Goal: Find specific page/section: Find specific page/section

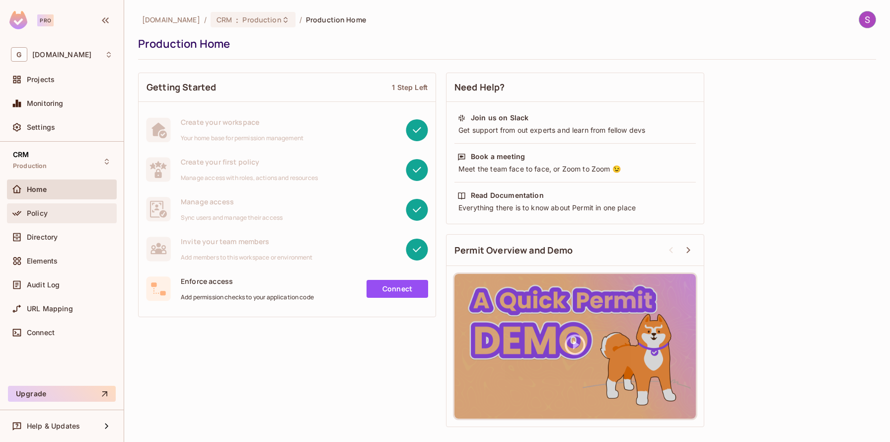
click at [57, 216] on div "Policy" at bounding box center [70, 213] width 86 height 8
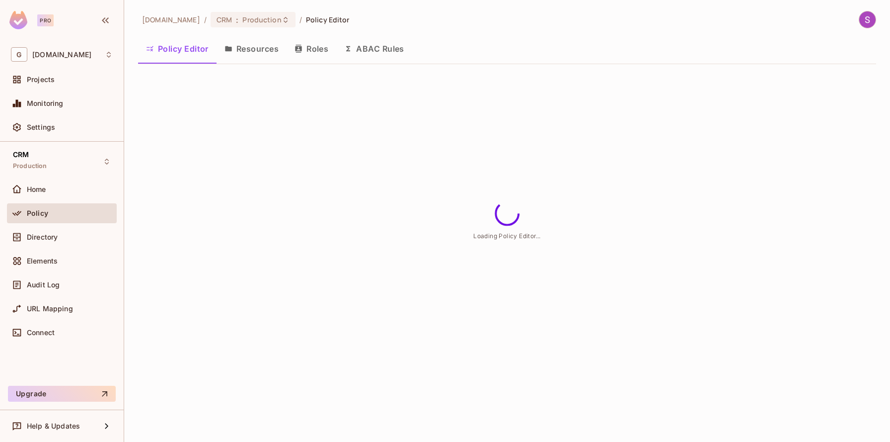
click at [297, 45] on icon "button" at bounding box center [298, 49] width 6 height 8
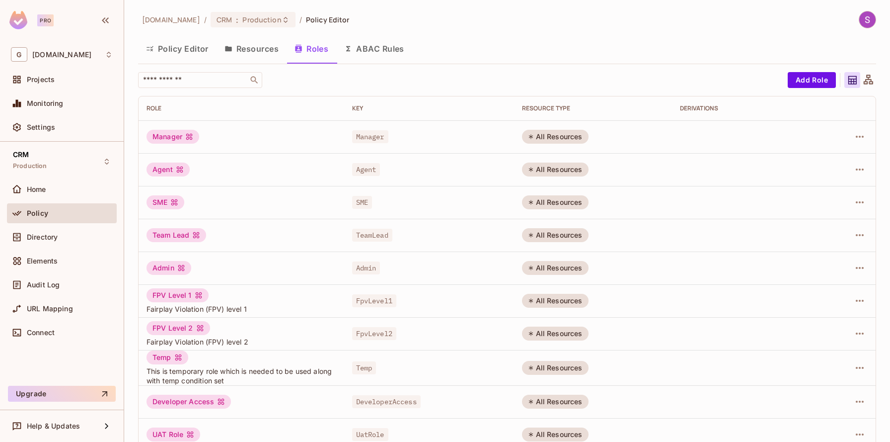
click at [243, 45] on button "Resources" at bounding box center [252, 48] width 70 height 25
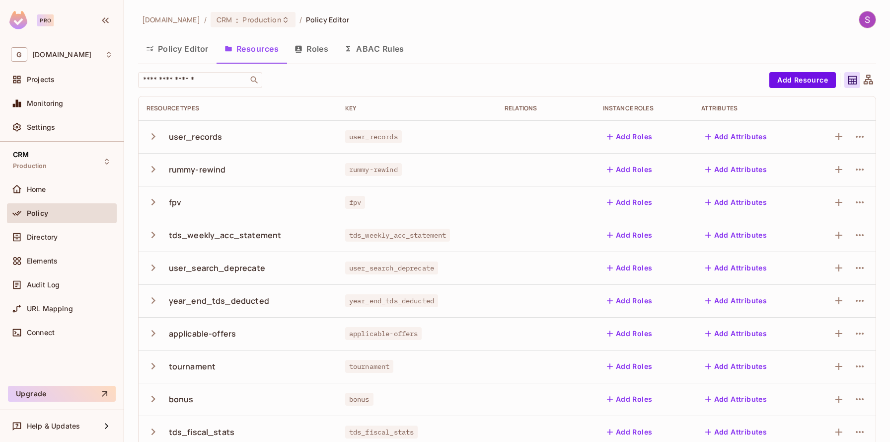
click at [154, 139] on icon "button" at bounding box center [153, 136] width 13 height 13
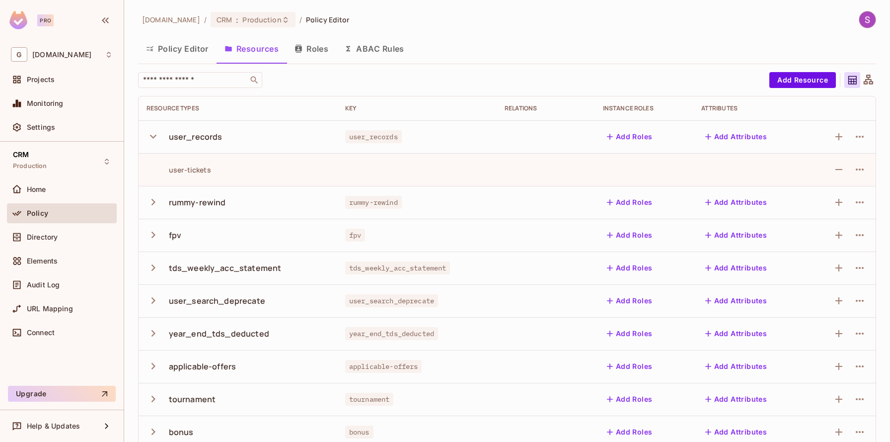
click at [156, 136] on icon "button" at bounding box center [153, 136] width 13 height 13
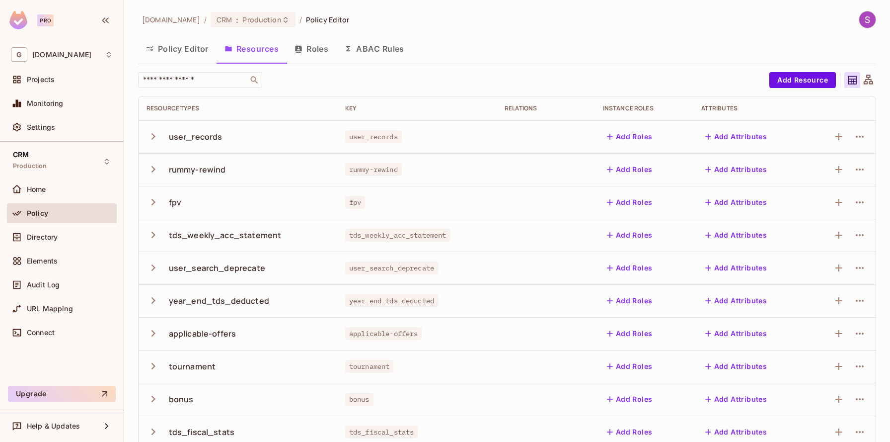
click at [150, 197] on icon "button" at bounding box center [153, 201] width 13 height 13
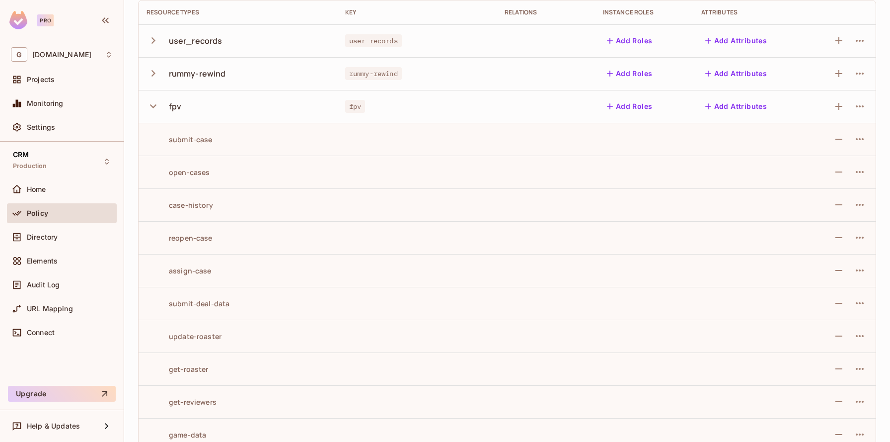
scroll to position [87, 0]
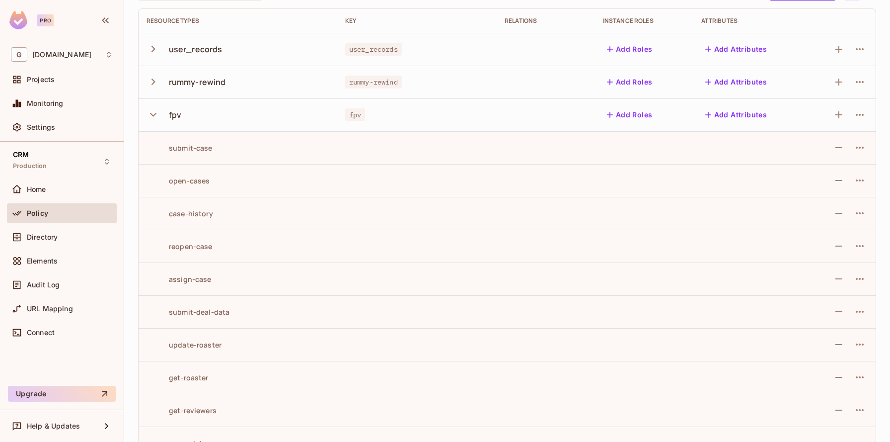
click at [155, 114] on icon "button" at bounding box center [153, 114] width 13 height 13
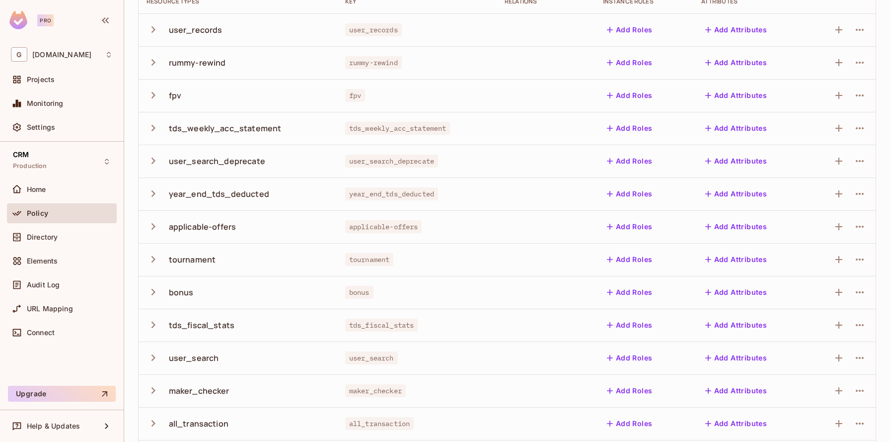
scroll to position [117, 0]
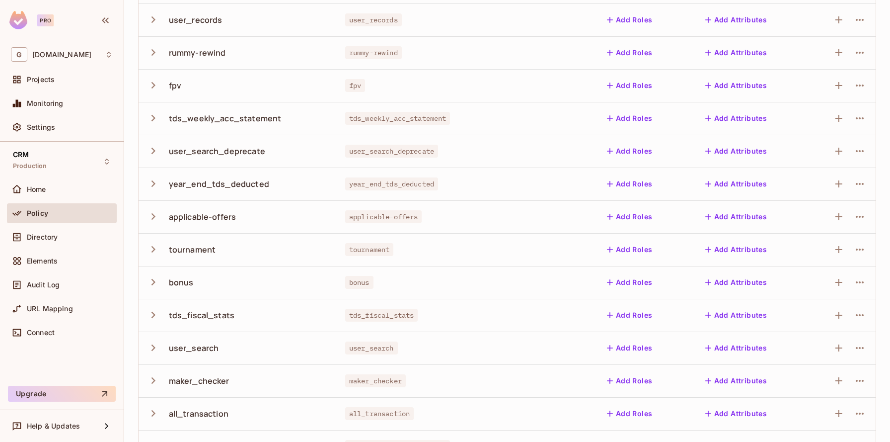
click at [154, 244] on icon "button" at bounding box center [153, 248] width 13 height 13
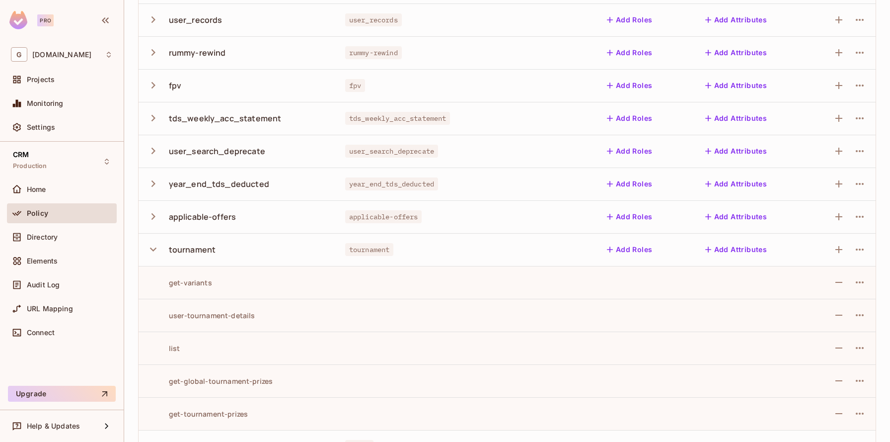
click at [154, 244] on icon "button" at bounding box center [153, 248] width 13 height 13
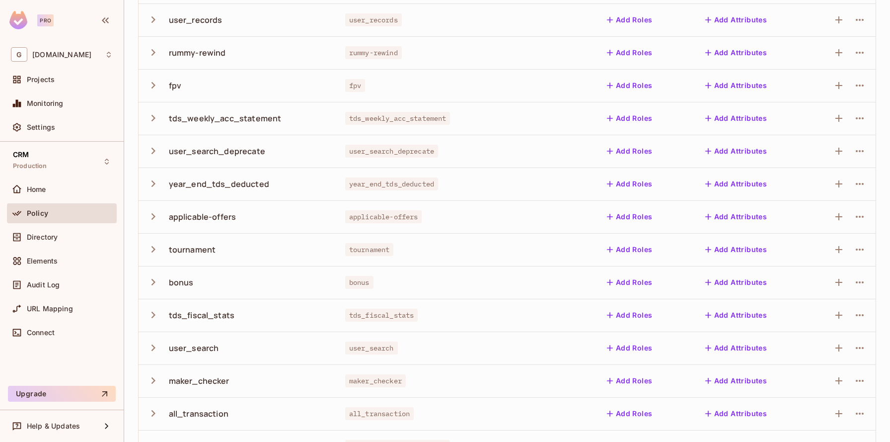
click at [151, 116] on icon "button" at bounding box center [153, 117] width 13 height 13
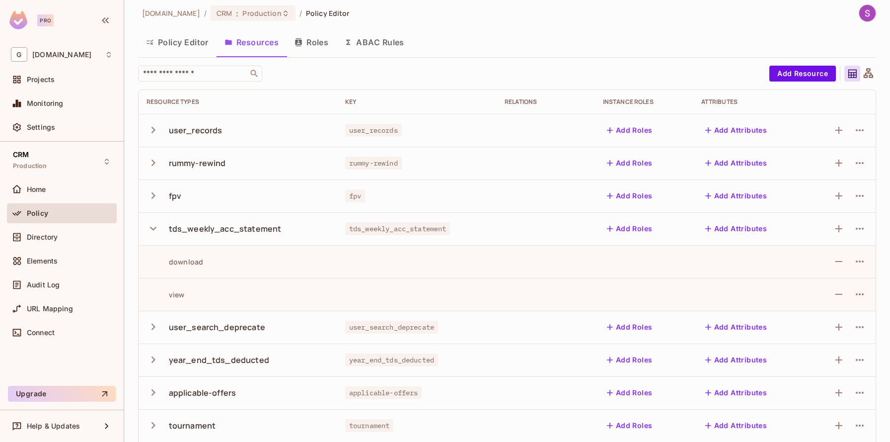
scroll to position [0, 0]
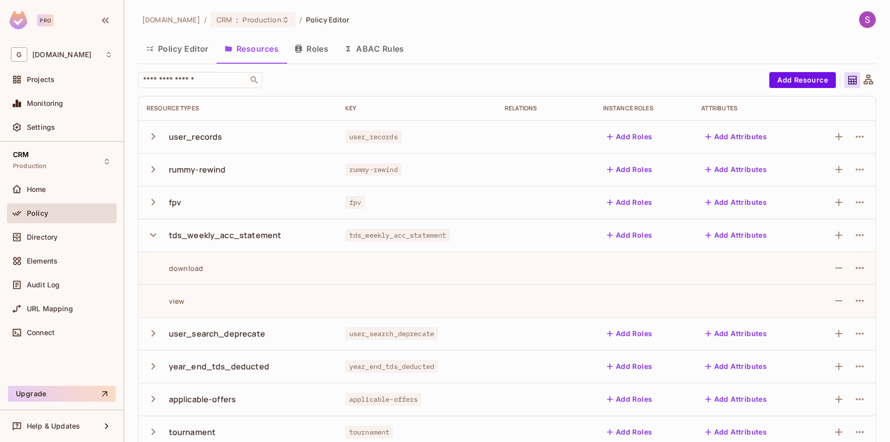
click at [300, 56] on button "Roles" at bounding box center [312, 48] width 50 height 25
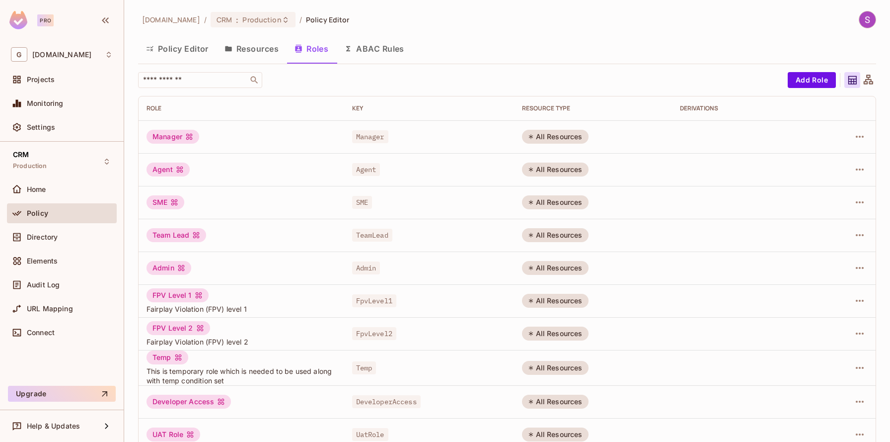
click at [191, 50] on button "Policy Editor" at bounding box center [177, 48] width 78 height 25
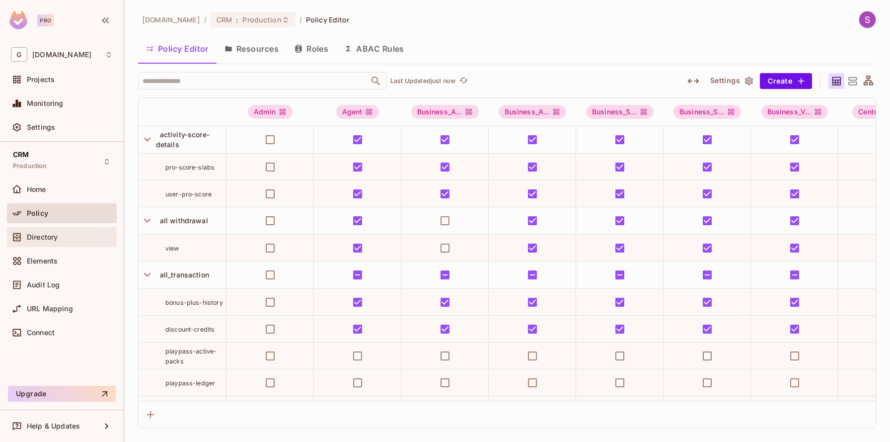
click at [49, 239] on span "Directory" at bounding box center [42, 237] width 31 height 8
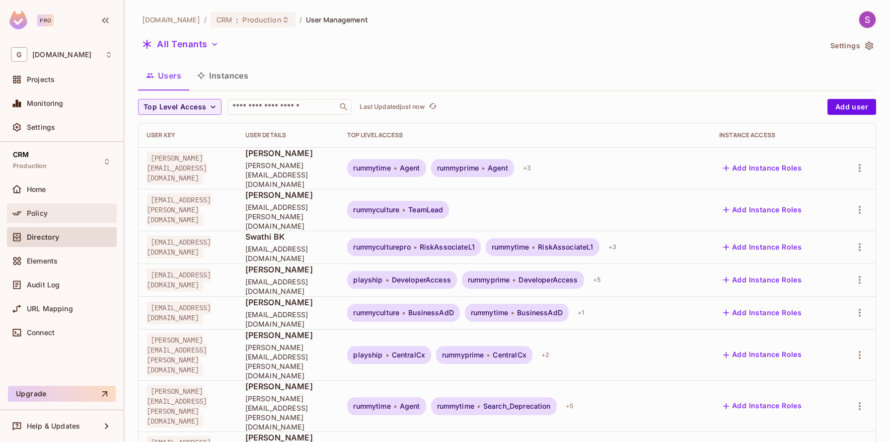
click at [39, 216] on span "Policy" at bounding box center [37, 213] width 21 height 8
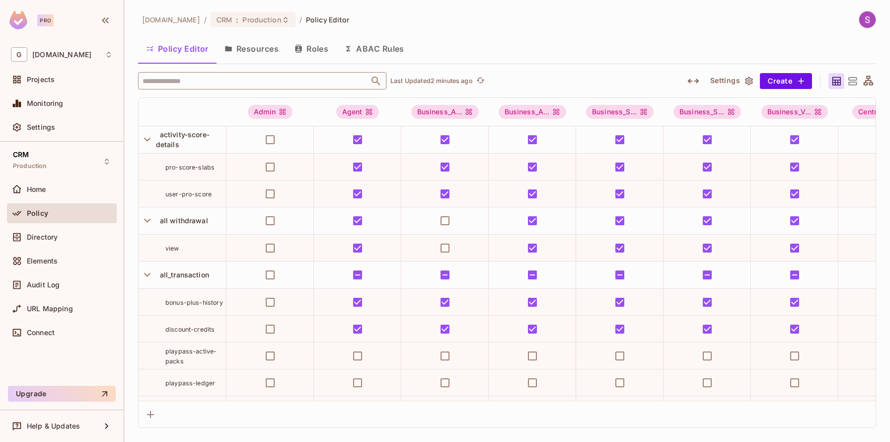
click at [221, 86] on input "text" at bounding box center [253, 80] width 227 height 17
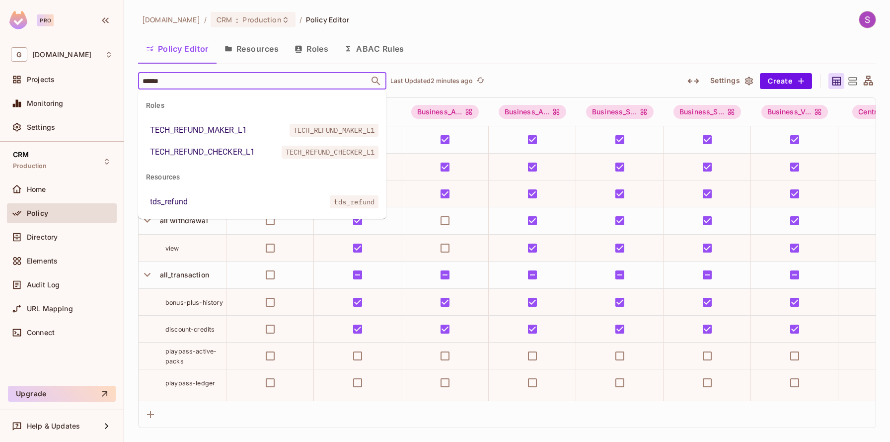
type input "******"
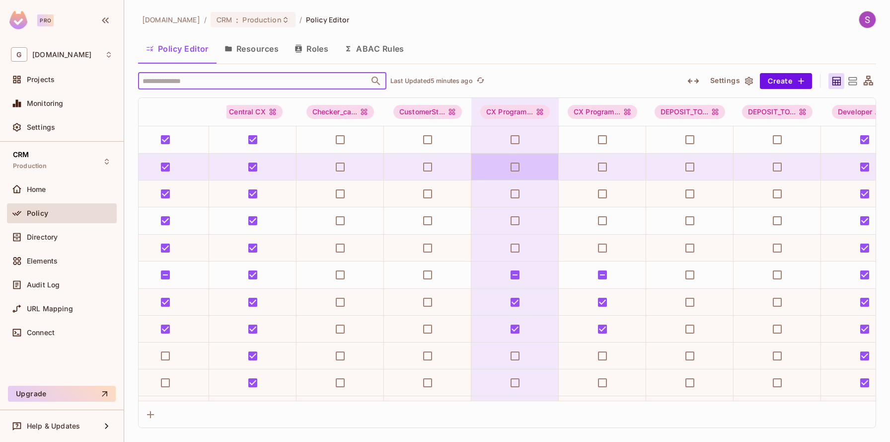
scroll to position [0, 630]
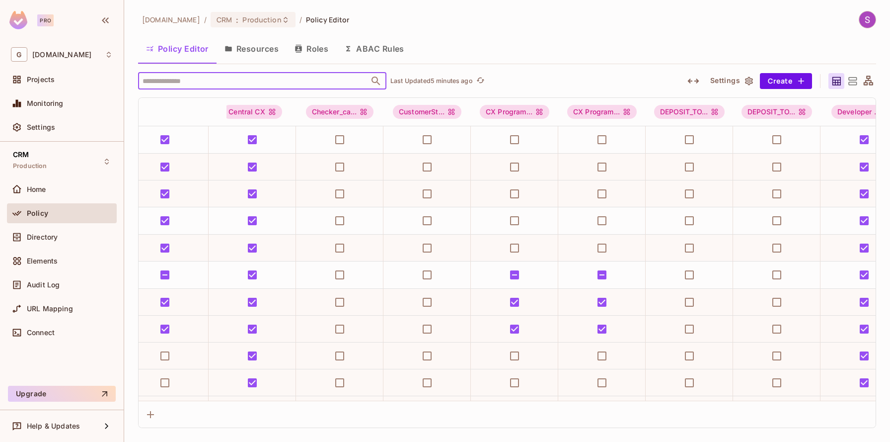
click at [296, 52] on icon "button" at bounding box center [299, 49] width 8 height 8
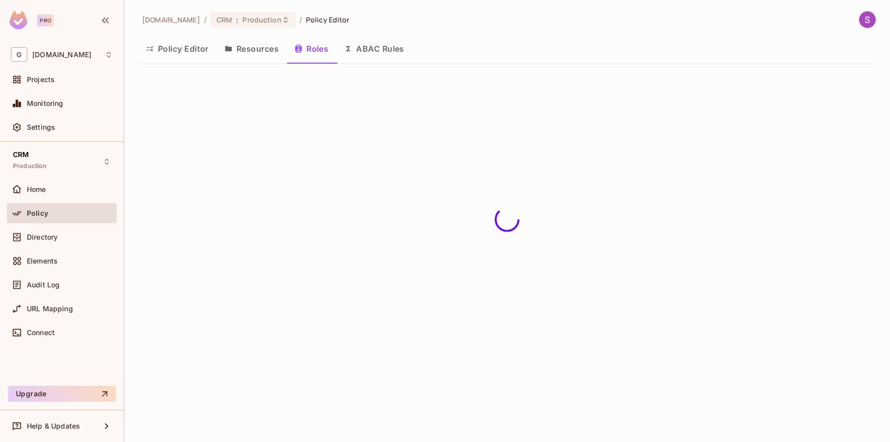
click at [190, 47] on button "Policy Editor" at bounding box center [177, 48] width 78 height 25
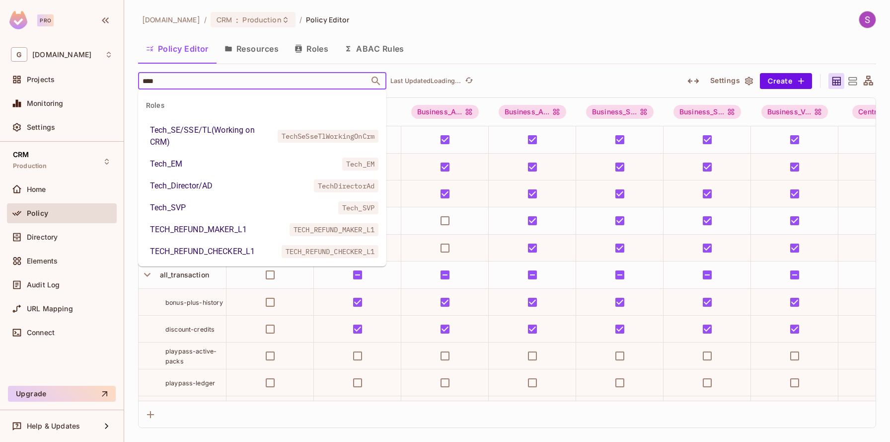
click at [174, 206] on div "Tech_SVP" at bounding box center [168, 208] width 36 height 12
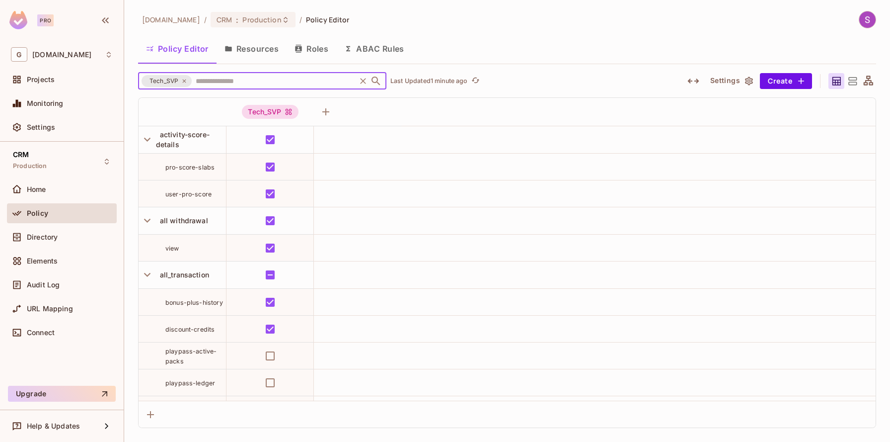
click at [184, 82] on icon at bounding box center [184, 81] width 6 height 6
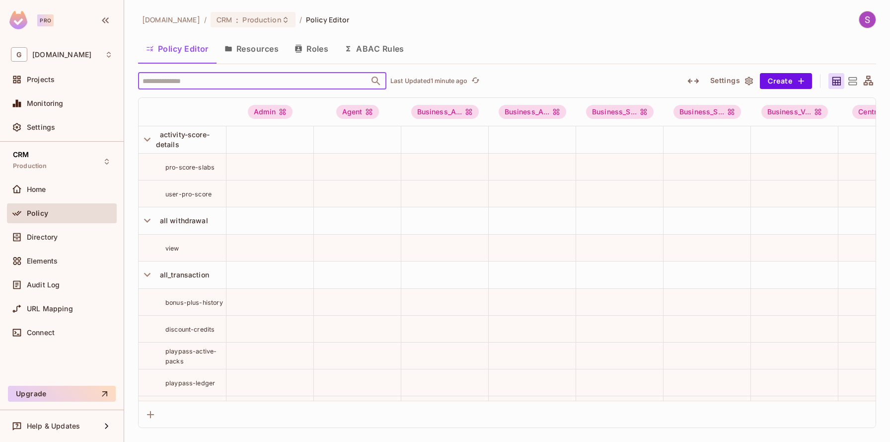
click at [216, 78] on input "text" at bounding box center [253, 80] width 227 height 17
type input "****"
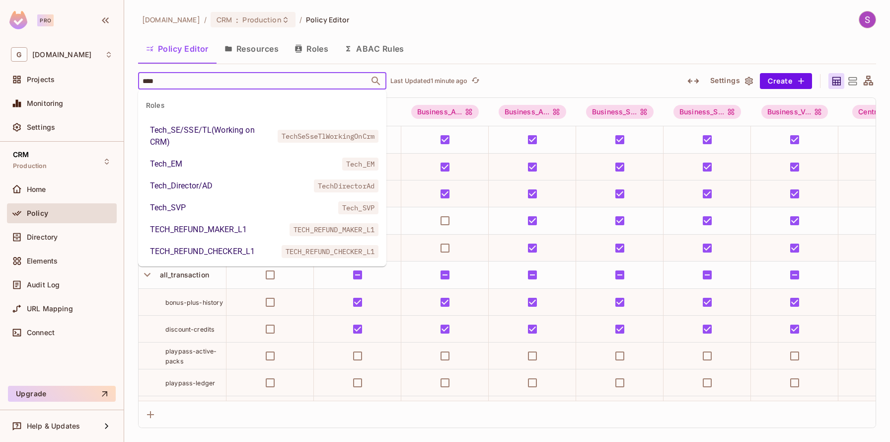
click at [195, 130] on div "Tech_SE/SSE/TL(Working on CRM)" at bounding box center [212, 136] width 124 height 24
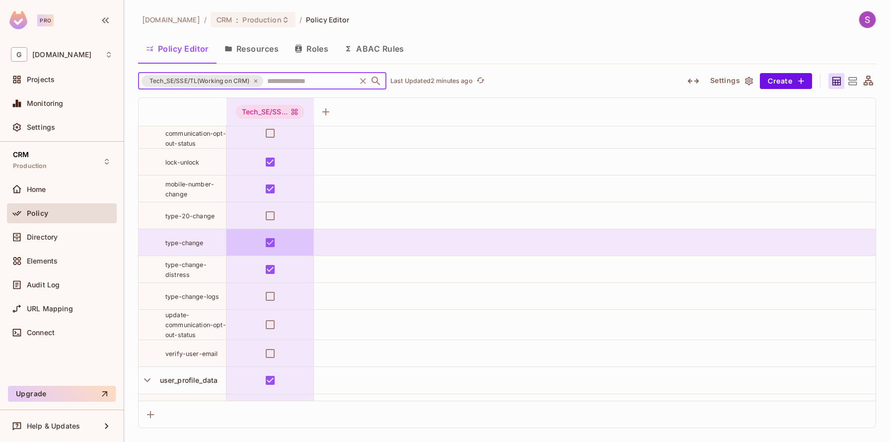
scroll to position [2694, 0]
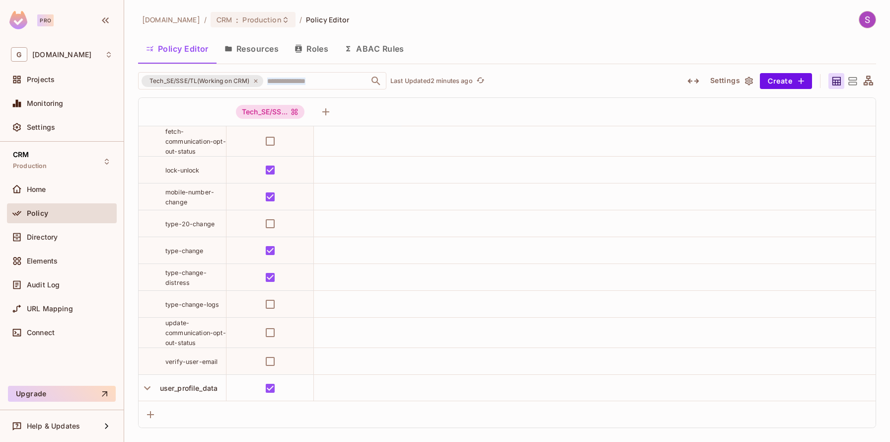
drag, startPoint x: 243, startPoint y: 90, endPoint x: 250, endPoint y: 89, distance: 7.5
click at [243, 87] on div "Tech_SE/SSE/TL(Working on CRM) ​ Last Updated 2 minutes ago Settings Create Tec…" at bounding box center [507, 250] width 738 height 356
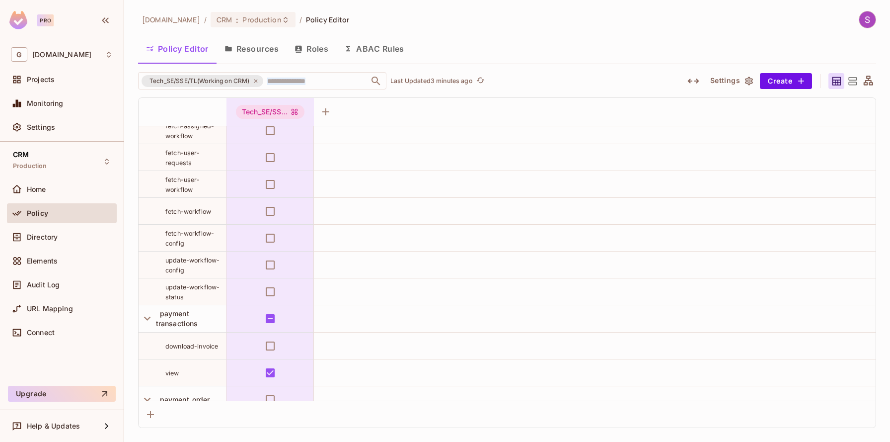
scroll to position [1216, 0]
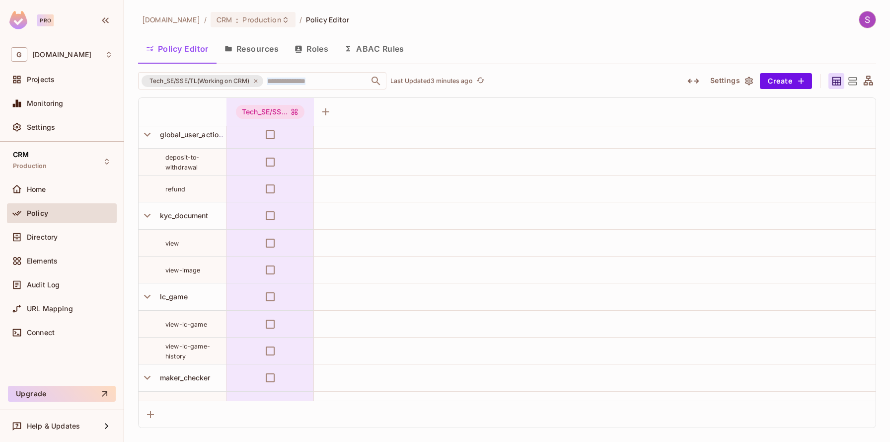
click at [274, 358] on td at bounding box center [270, 350] width 87 height 27
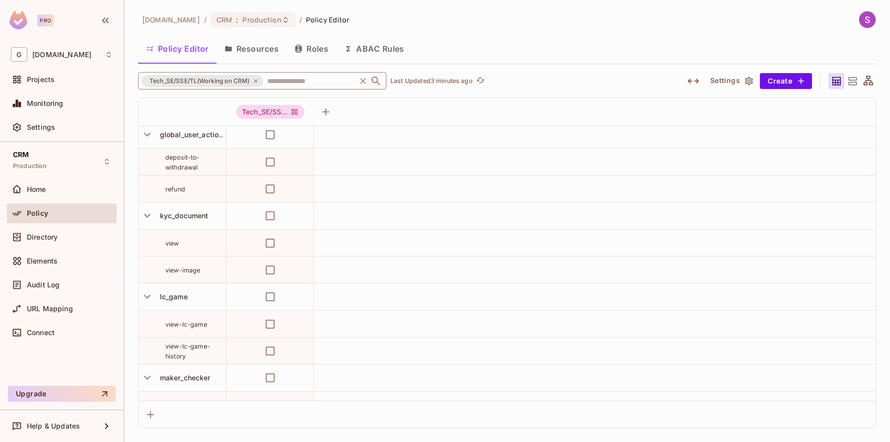
click at [258, 78] on icon at bounding box center [256, 81] width 6 height 6
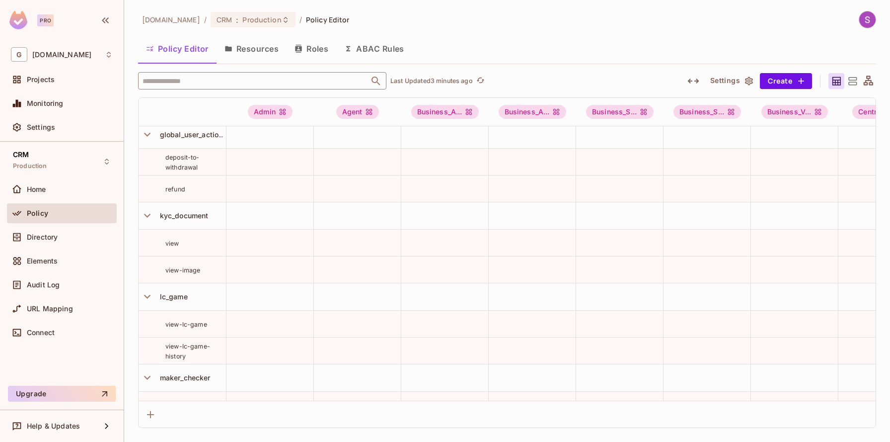
click at [267, 78] on input "text" at bounding box center [253, 80] width 227 height 17
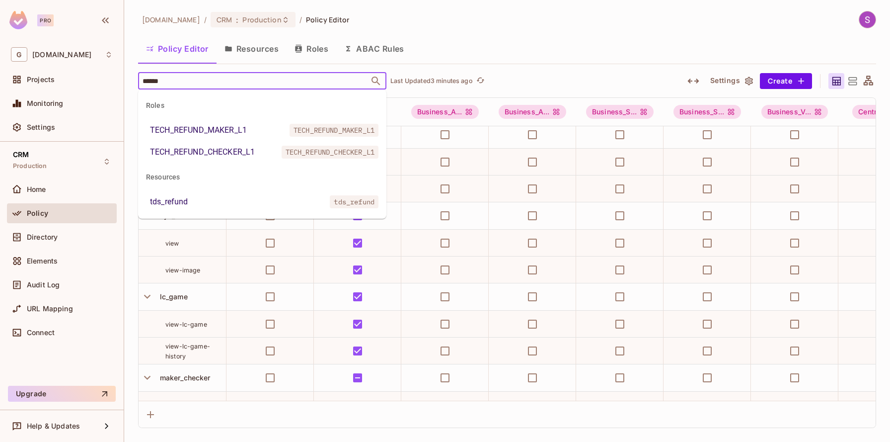
click at [173, 78] on input "******" at bounding box center [253, 80] width 227 height 17
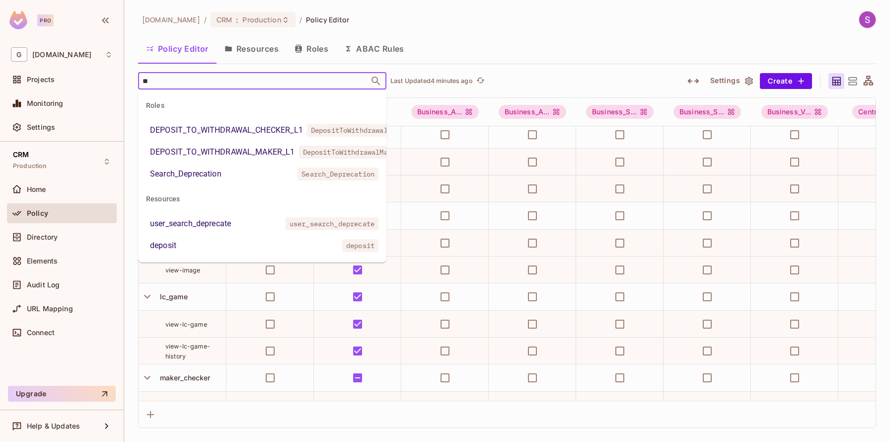
type input "*"
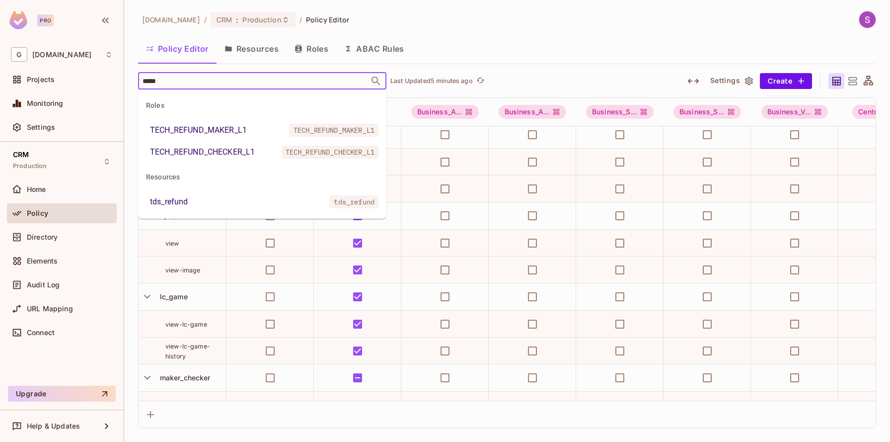
click at [181, 82] on input "*****" at bounding box center [253, 80] width 227 height 17
type input "****"
